Goal: Navigation & Orientation: Locate item on page

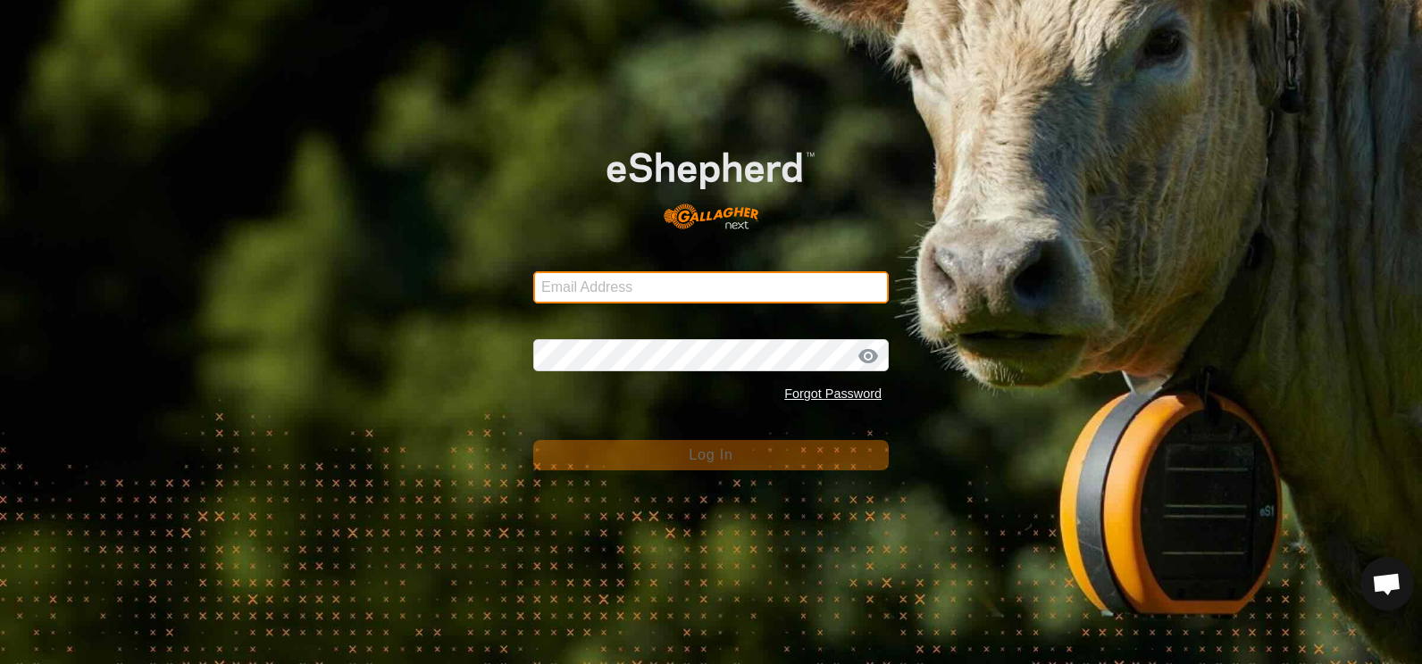
type input "[EMAIL_ADDRESS][DOMAIN_NAME]"
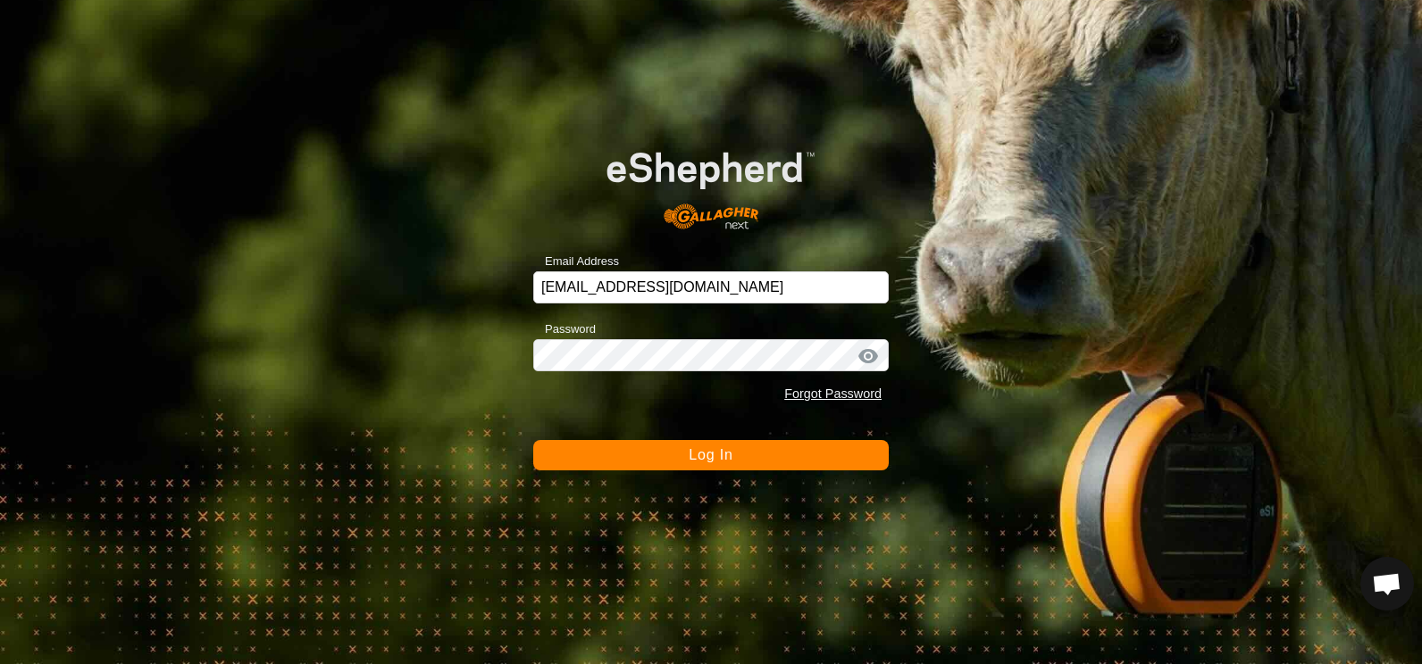
click at [712, 455] on span "Log In" at bounding box center [711, 454] width 44 height 15
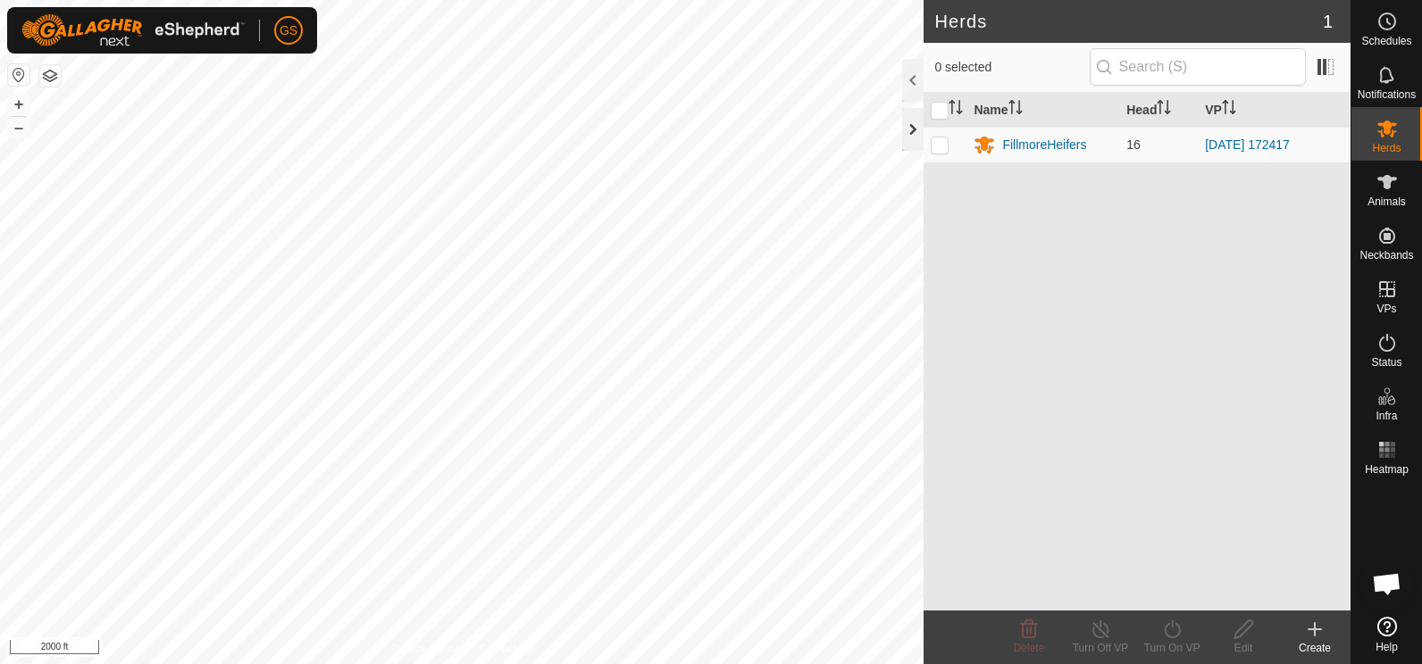
click at [911, 131] on div at bounding box center [912, 129] width 21 height 43
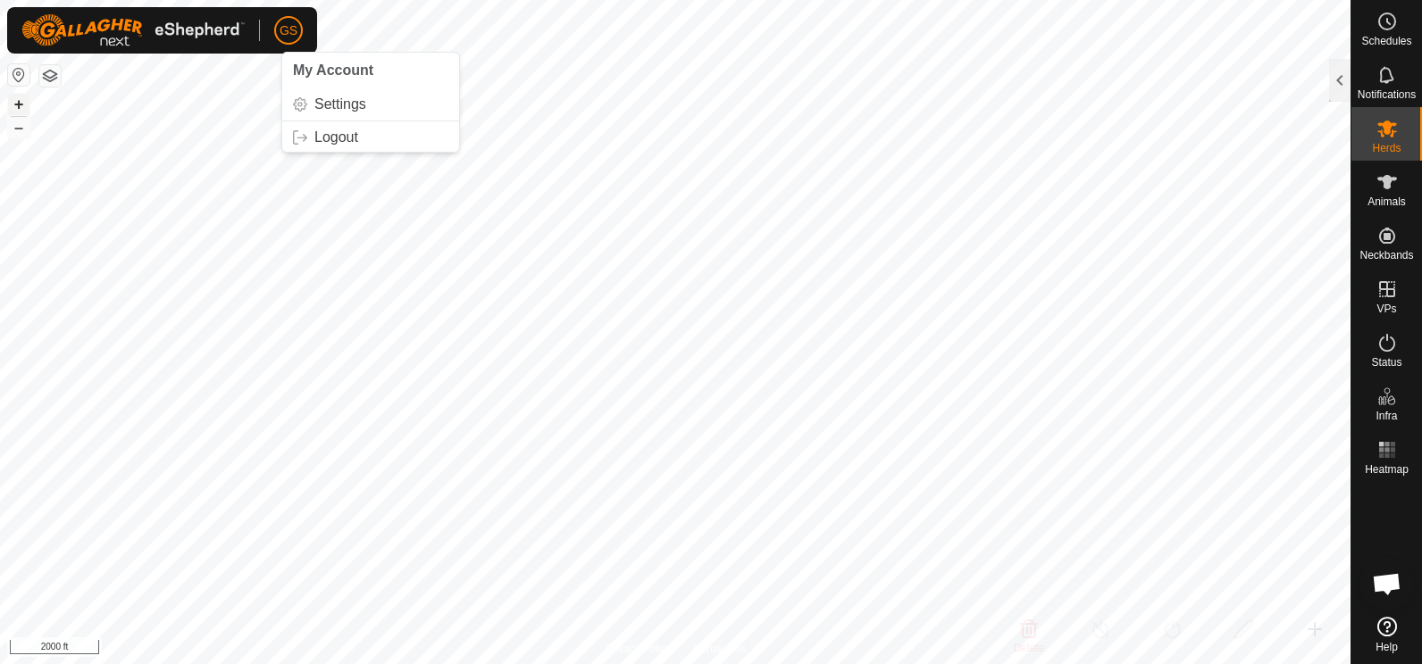
click at [18, 105] on button "+" at bounding box center [18, 104] width 21 height 21
click at [14, 106] on button "+" at bounding box center [18, 104] width 21 height 21
click at [17, 107] on button "+" at bounding box center [18, 104] width 21 height 21
click at [21, 106] on button "+" at bounding box center [18, 104] width 21 height 21
click at [393, 0] on html "GS Schedules Notifications Herds Animals Neckbands VPs Status Infra Heatmap Hel…" at bounding box center [711, 332] width 1422 height 664
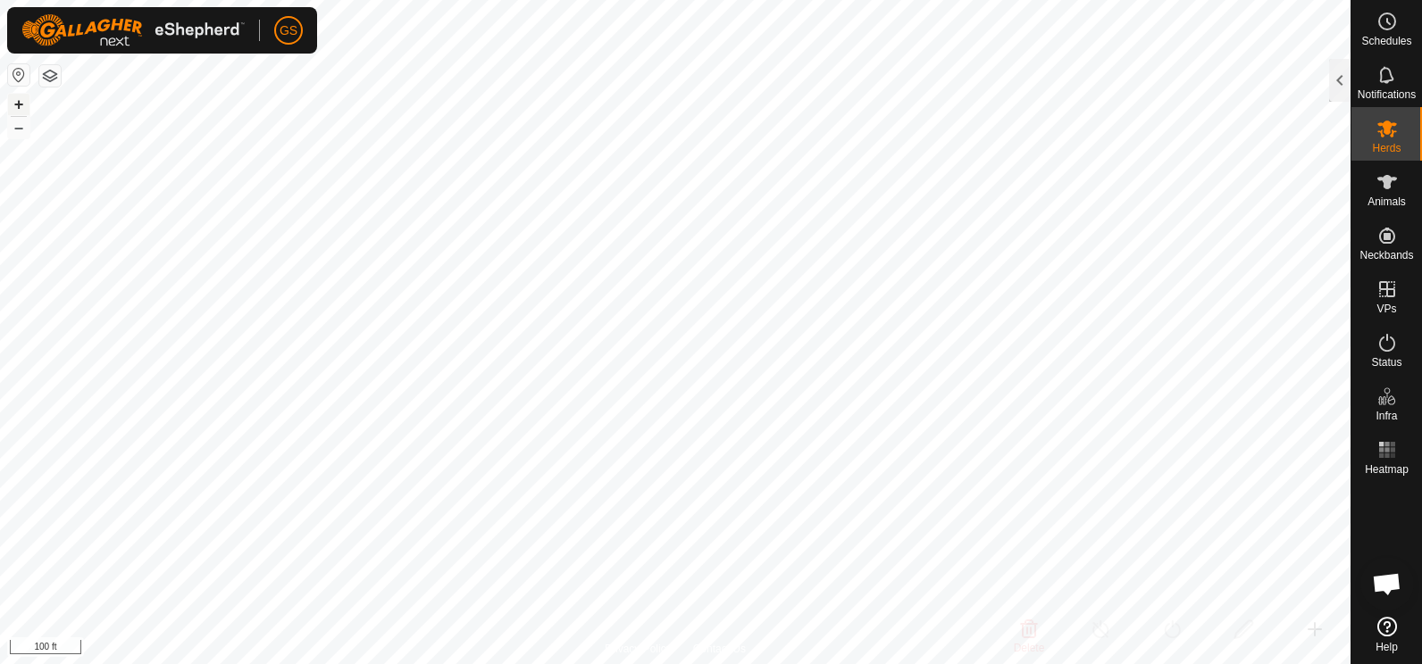
click at [28, 104] on button "+" at bounding box center [18, 104] width 21 height 21
click at [19, 105] on button "+" at bounding box center [18, 104] width 21 height 21
click at [24, 128] on button "–" at bounding box center [18, 127] width 21 height 21
click at [13, 133] on button "–" at bounding box center [18, 127] width 21 height 21
click at [235, 197] on div "+ – ⇧ i 100 ft" at bounding box center [675, 332] width 1350 height 664
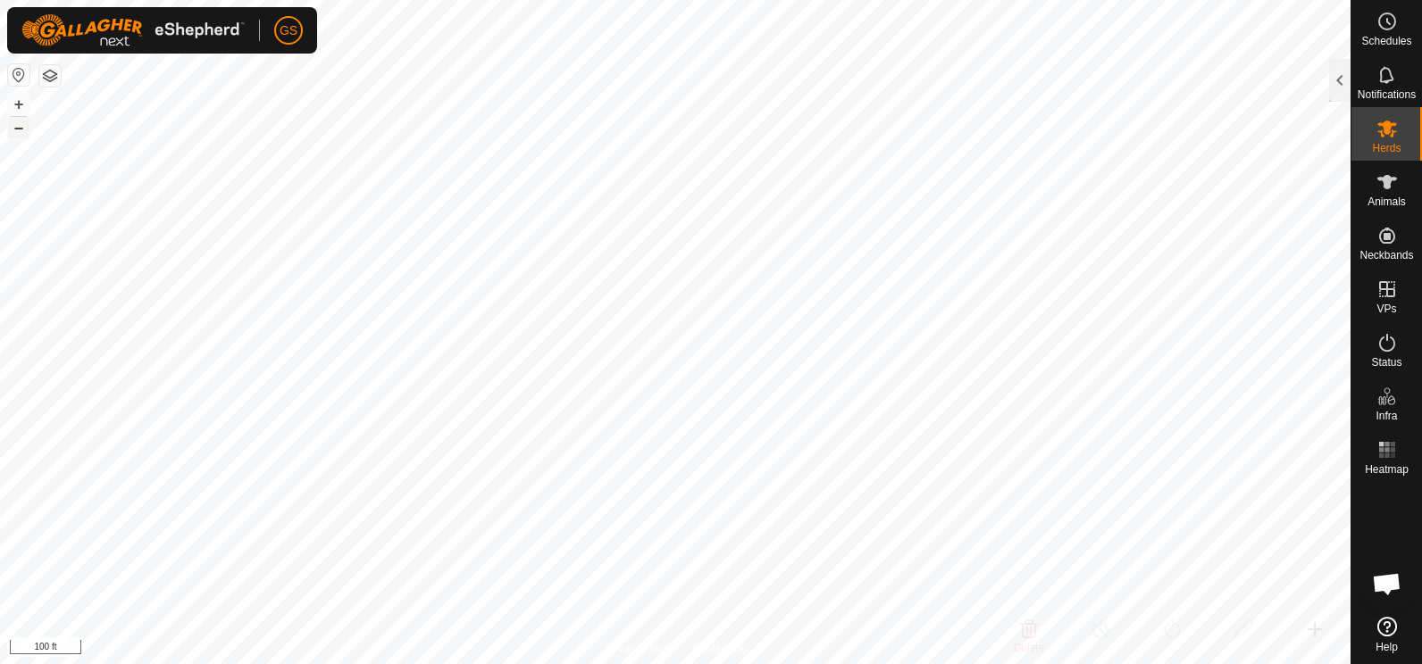
click at [27, 135] on button "–" at bounding box center [18, 127] width 21 height 21
click at [23, 134] on button "–" at bounding box center [18, 127] width 21 height 21
click at [20, 128] on button "–" at bounding box center [18, 127] width 21 height 21
click at [21, 129] on button "–" at bounding box center [18, 127] width 21 height 21
